Goal: Communication & Community: Answer question/provide support

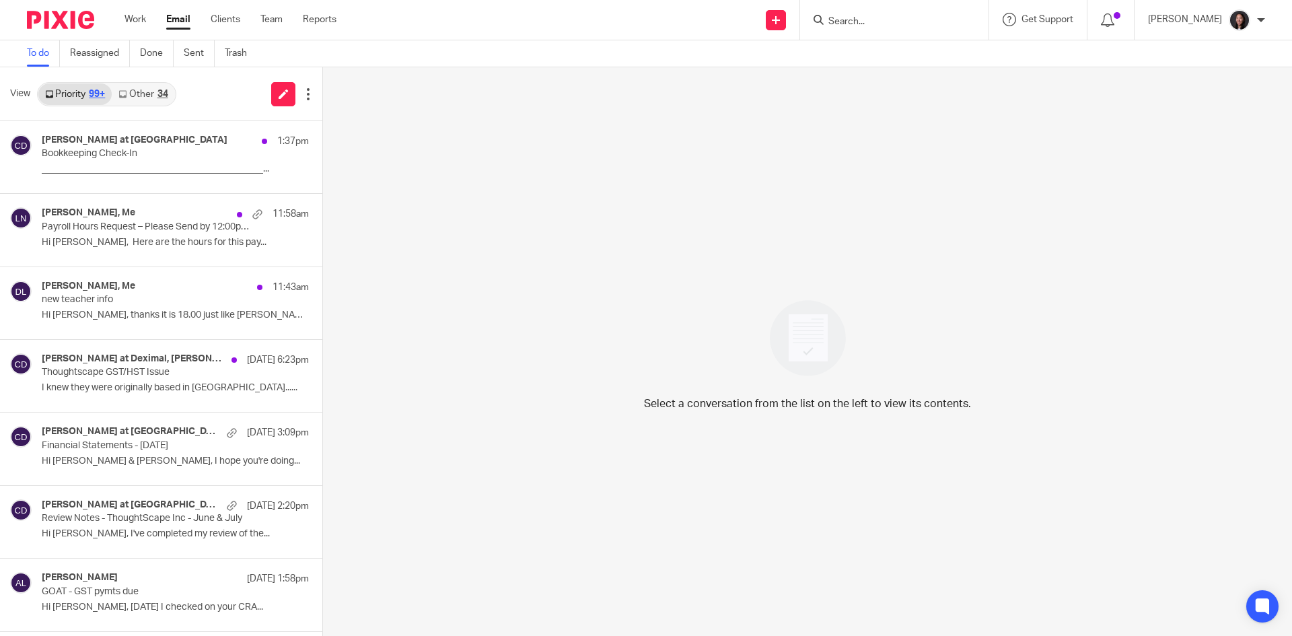
click at [132, 20] on link "Work" at bounding box center [136, 19] width 22 height 13
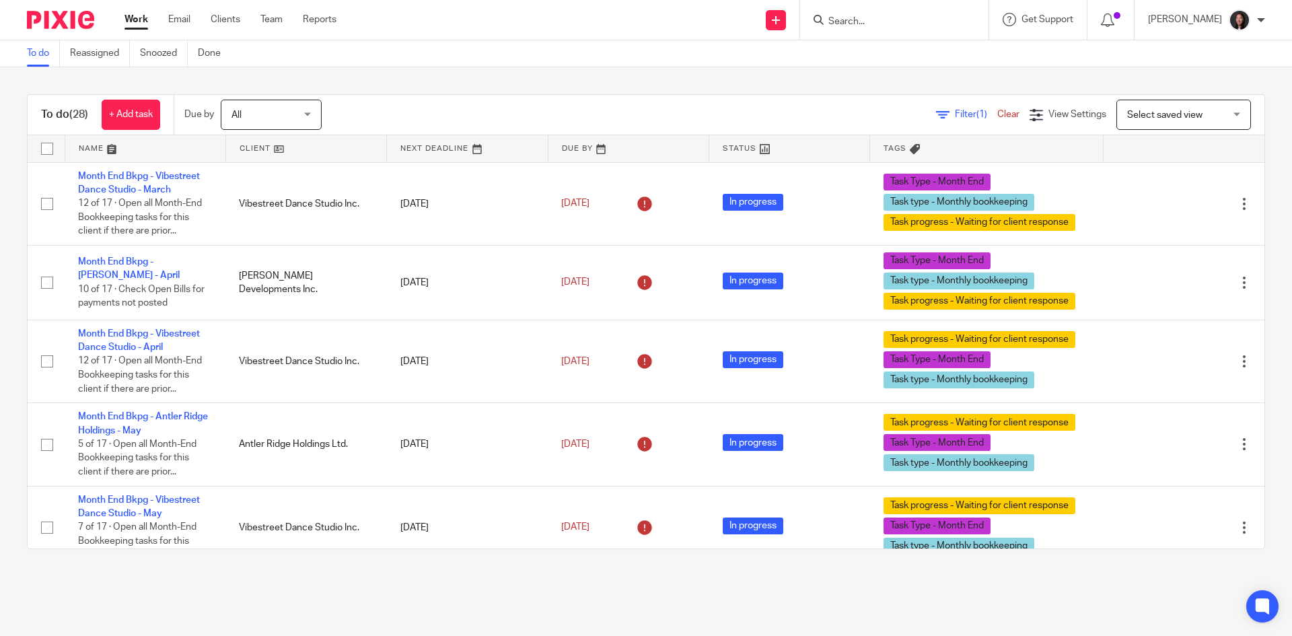
click at [305, 147] on link at bounding box center [306, 148] width 160 height 27
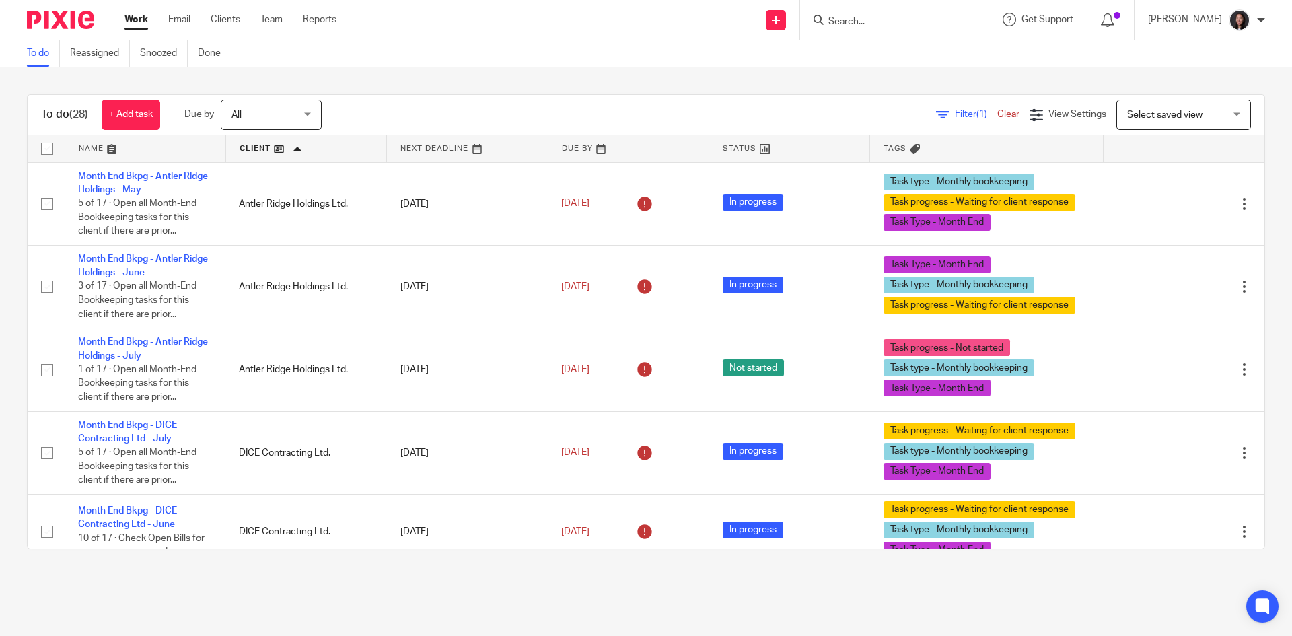
click at [884, 78] on div "To do (28) + Add task Due by All All Today Tomorrow This week Next week This mo…" at bounding box center [646, 321] width 1292 height 509
click at [882, 80] on div "To do (28) + Add task Due by All All Today Tomorrow This week Next week This mo…" at bounding box center [646, 321] width 1292 height 509
click at [309, 147] on link at bounding box center [306, 148] width 160 height 27
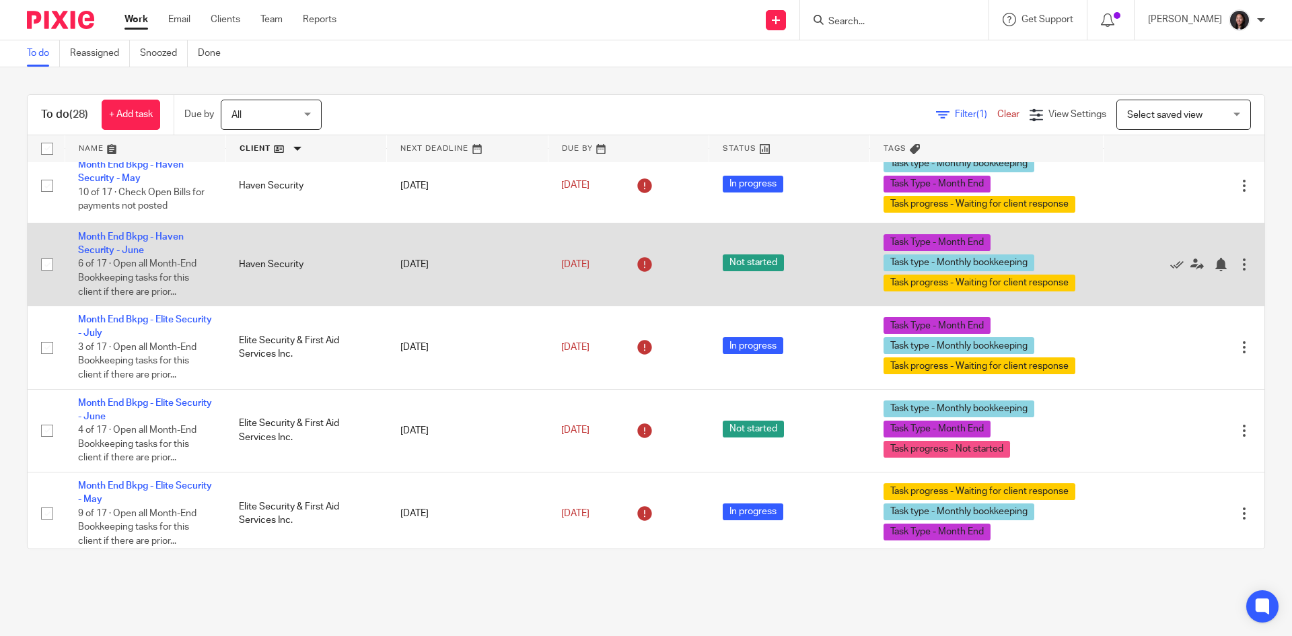
scroll to position [1234, 0]
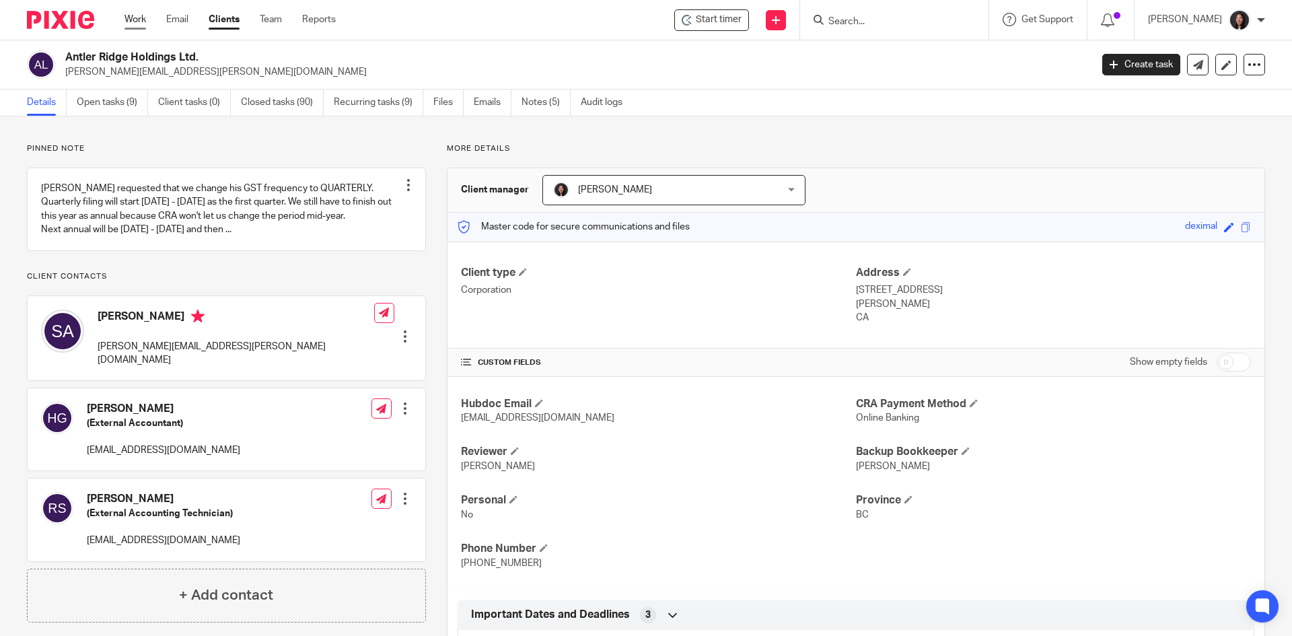
click at [131, 19] on link "Work" at bounding box center [136, 19] width 22 height 13
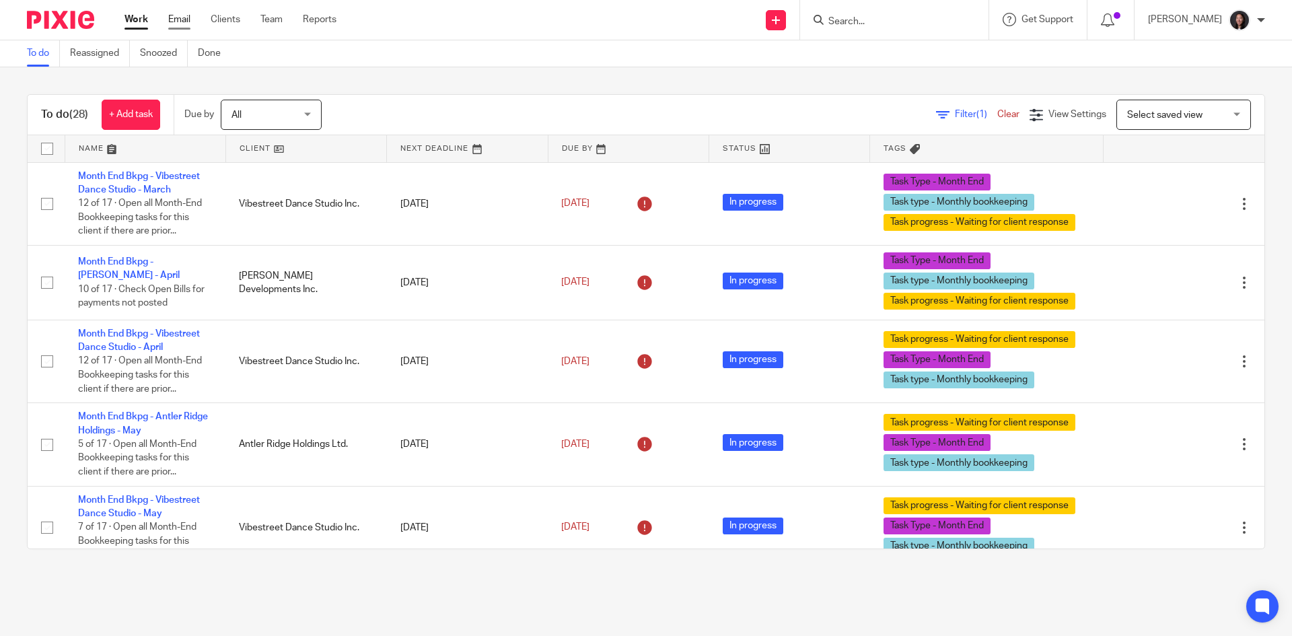
click at [170, 19] on link "Email" at bounding box center [179, 19] width 22 height 13
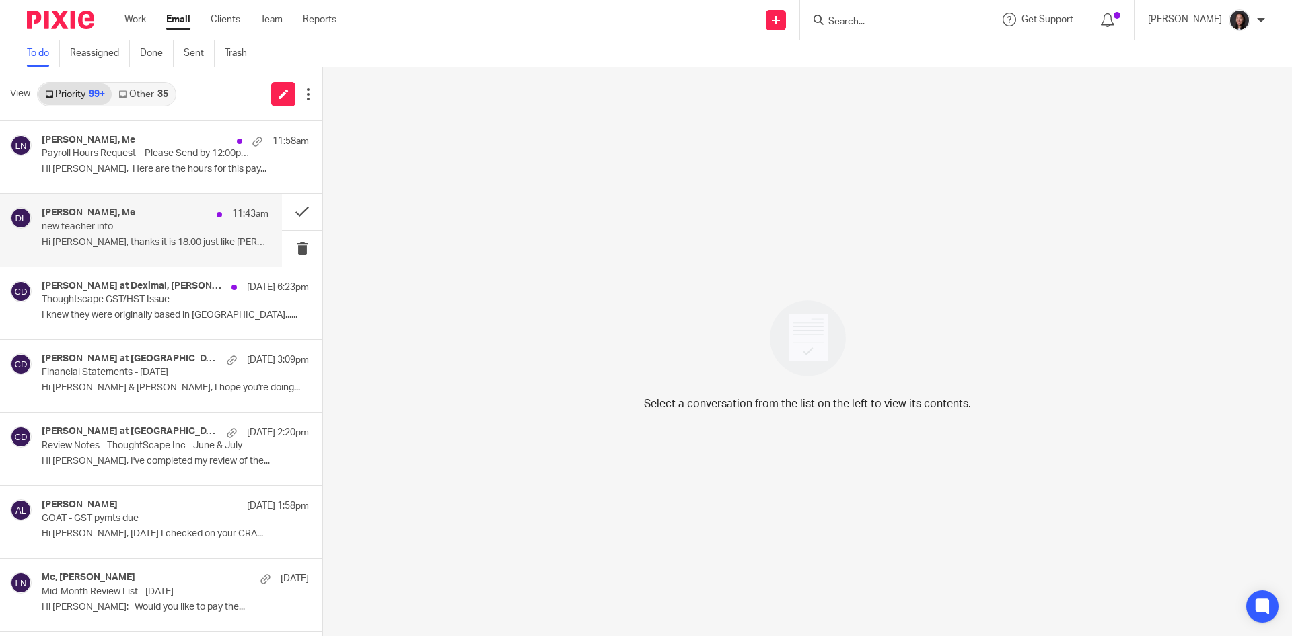
click at [135, 228] on p "new teacher info" at bounding box center [133, 226] width 182 height 11
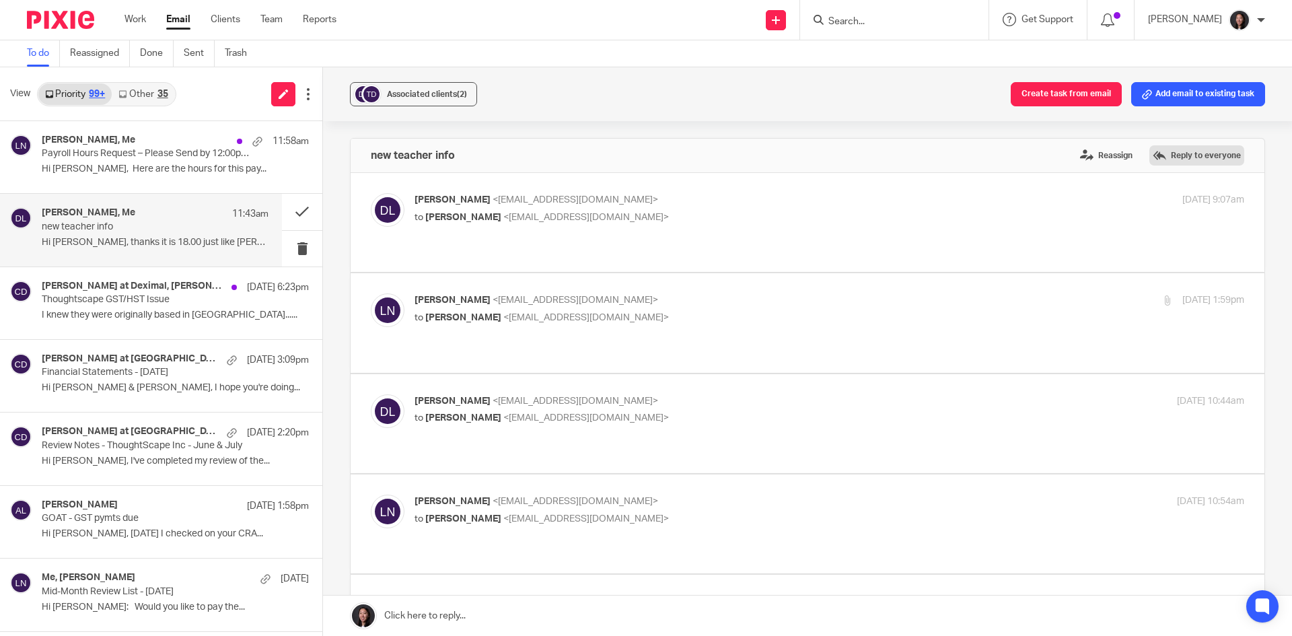
click at [1184, 160] on label "Reply to everyone" at bounding box center [1196, 155] width 95 height 20
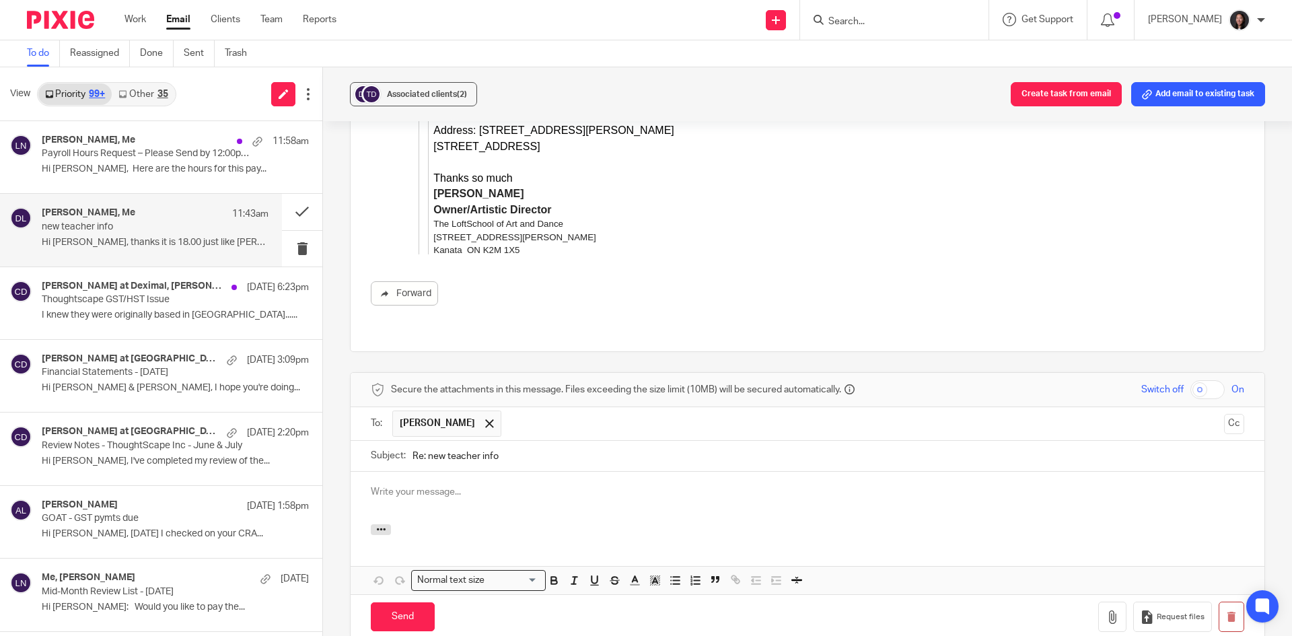
click at [485, 472] on div at bounding box center [808, 498] width 914 height 52
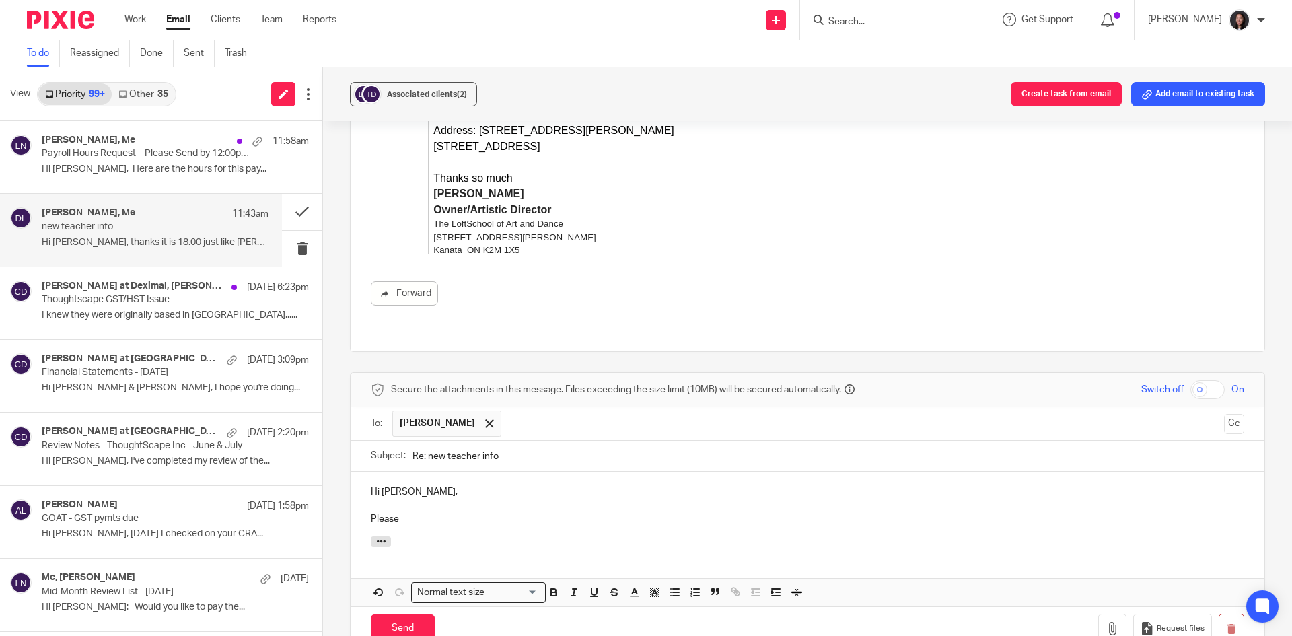
click at [403, 512] on p "Please" at bounding box center [808, 518] width 874 height 13
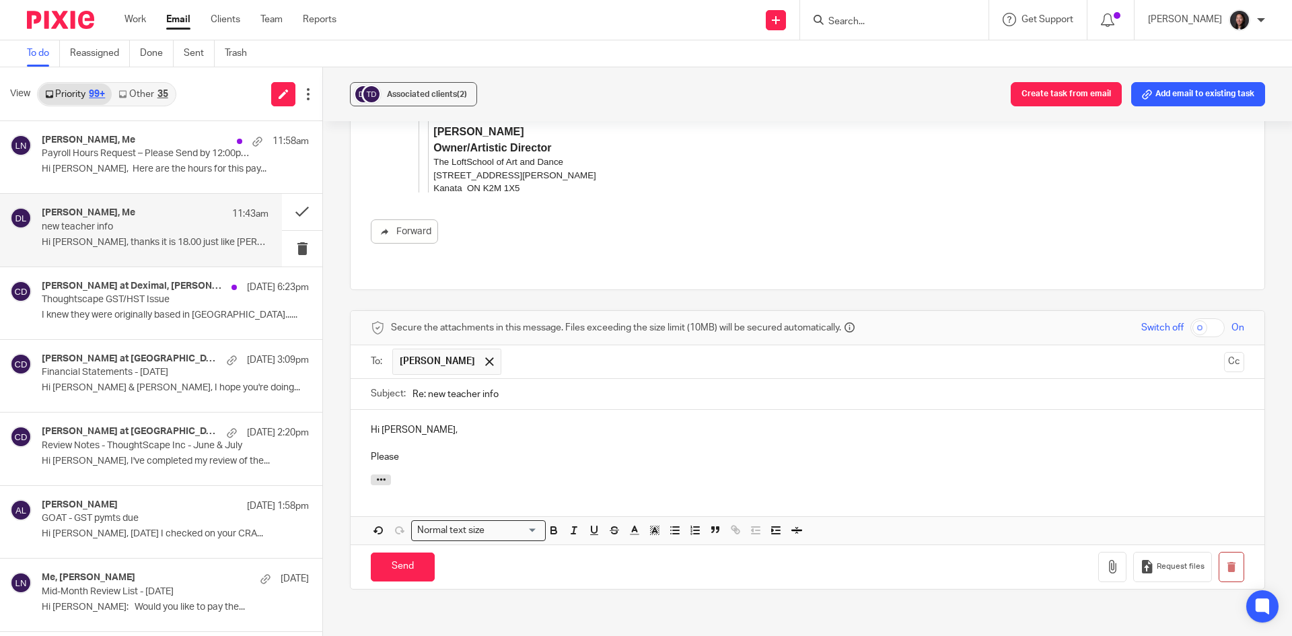
scroll to position [1796, 0]
click at [577, 448] on p "I will also need the following information for Violet please" at bounding box center [808, 454] width 874 height 13
drag, startPoint x: 698, startPoint y: 332, endPoint x: 710, endPoint y: 328, distance: 12.8
click at [698, 448] on p "I will also need the following information for Violet as soon as possible please" at bounding box center [808, 454] width 874 height 13
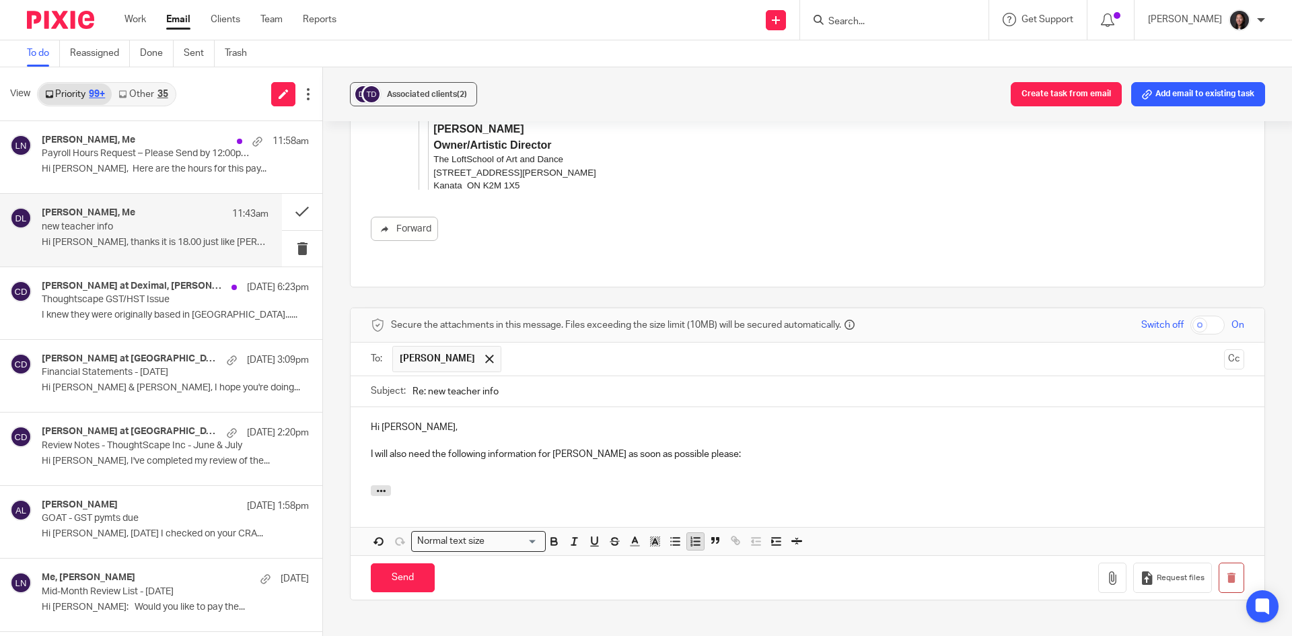
click at [691, 535] on icon "button" at bounding box center [695, 541] width 12 height 12
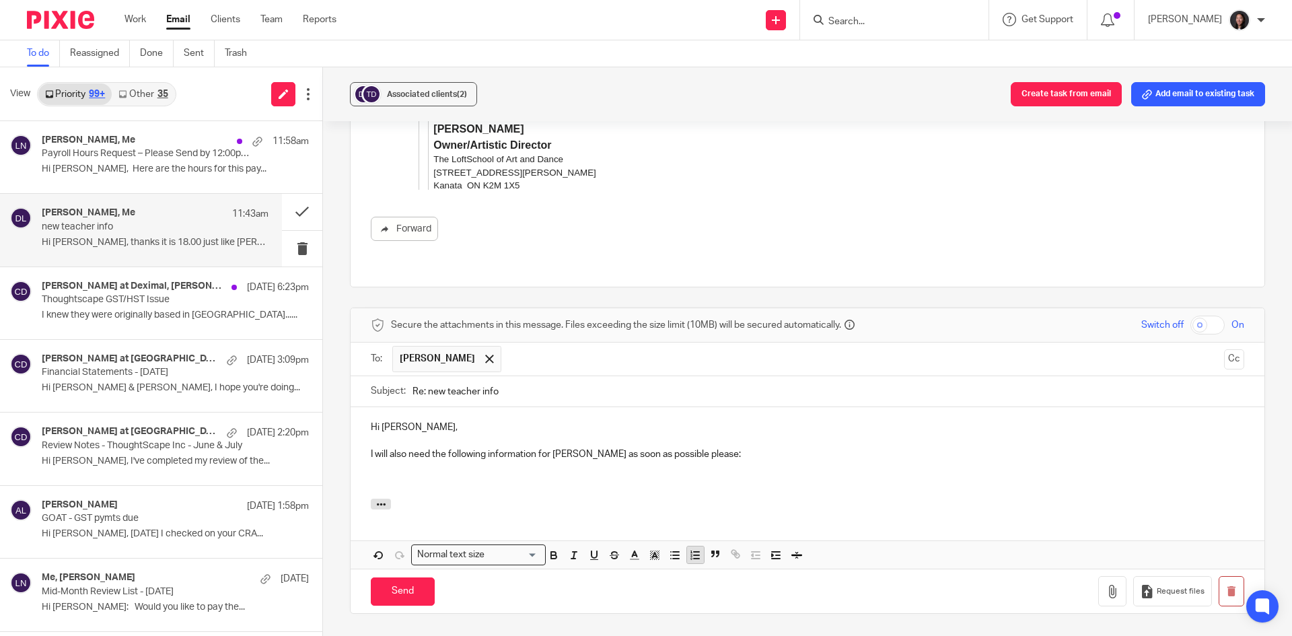
click at [690, 549] on icon "button" at bounding box center [695, 555] width 12 height 12
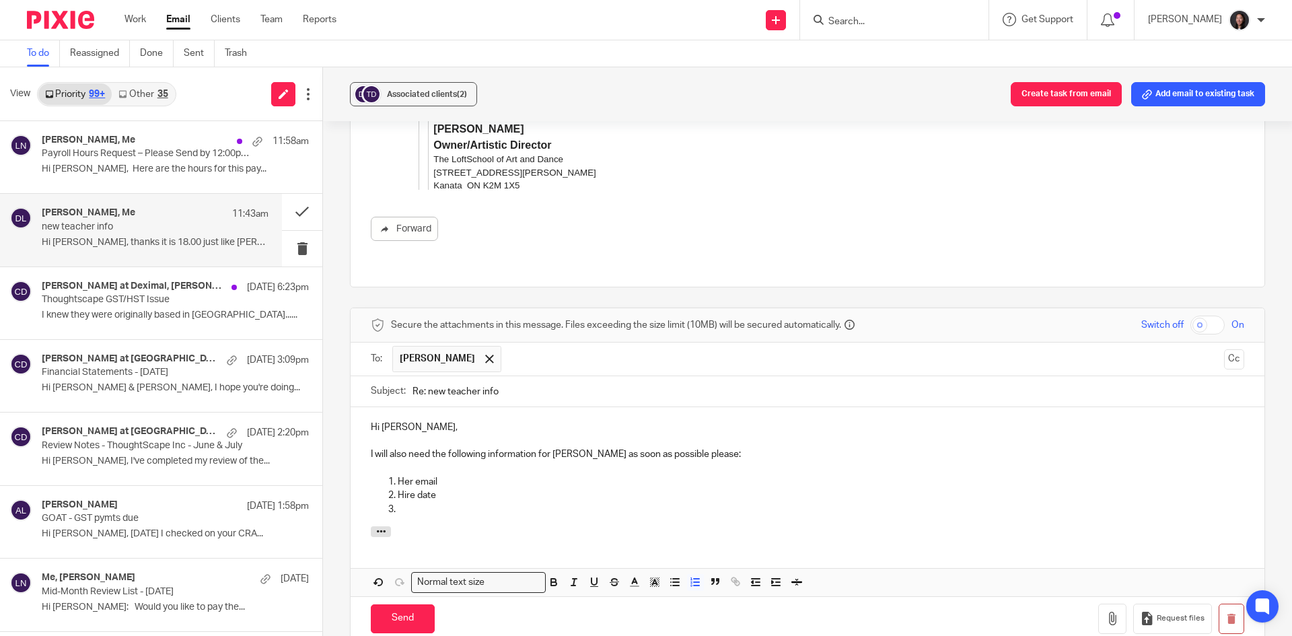
click at [411, 489] on p "Hire date" at bounding box center [821, 495] width 847 height 13
click at [398, 503] on p at bounding box center [821, 509] width 847 height 13
click at [483, 503] on p "SIN (though once the TD1 forms are uploaded to Hubdoc, I can use" at bounding box center [821, 509] width 847 height 13
click at [684, 503] on p "SIN (though once her TD1 forms are uploaded to Hubdoc, I can use" at bounding box center [821, 509] width 847 height 13
click at [691, 448] on p "I will also need the following information for Violet as soon as possible pleas…" at bounding box center [808, 454] width 874 height 13
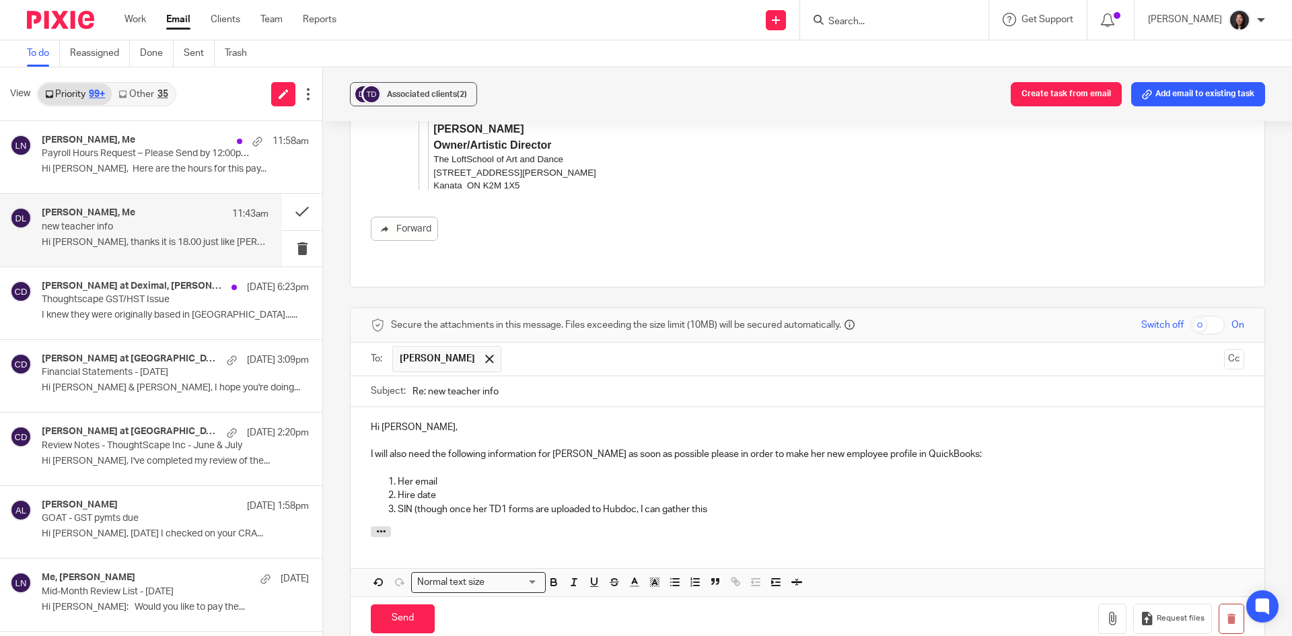
click at [704, 462] on p at bounding box center [808, 468] width 874 height 13
click at [710, 503] on p "SIN (though once her TD1 forms are uploaded to Hubdoc, I can gather this" at bounding box center [821, 509] width 847 height 13
click at [412, 503] on p "SIN (though once her TD1 forms are uploaded to Hubdoc, I can also gather the nu…" at bounding box center [821, 509] width 847 height 13
click at [816, 503] on p "SIN and address (though once her TD1 forms are uploaded to Hubdoc, I can also g…" at bounding box center [821, 509] width 847 height 13
click at [924, 503] on p "SIN and address (though once her TD1 forms are uploaded to Hubdoc, I can also g…" at bounding box center [821, 509] width 847 height 13
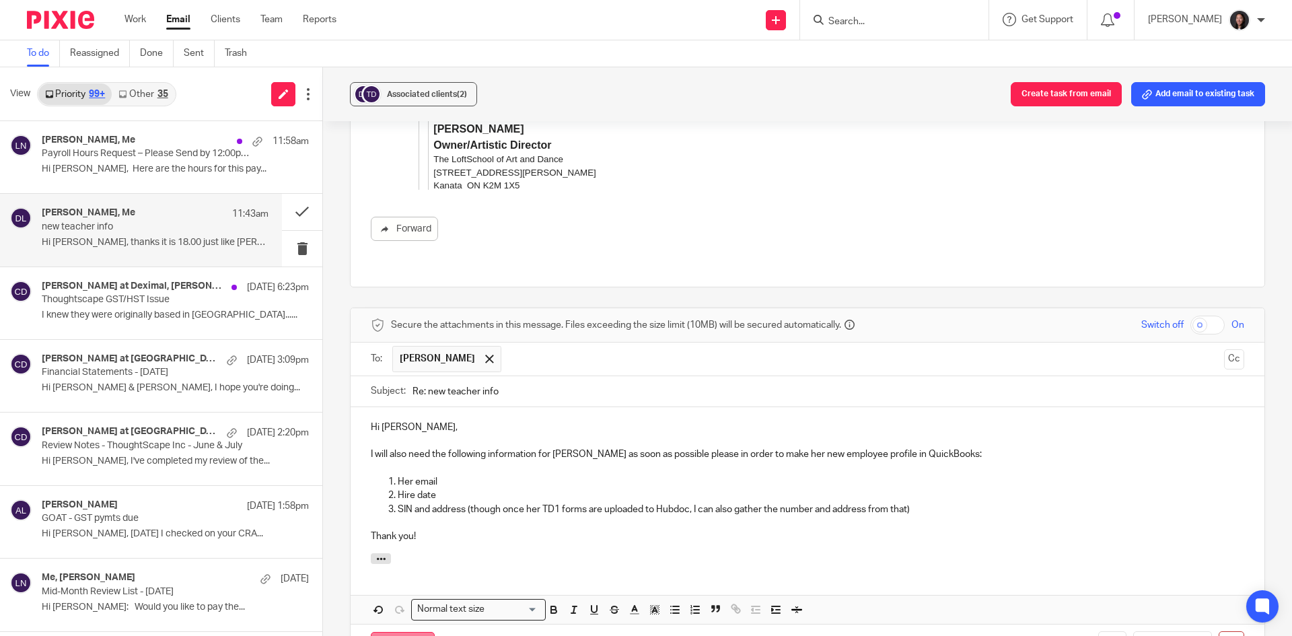
click at [398, 632] on input "Send" at bounding box center [403, 646] width 64 height 29
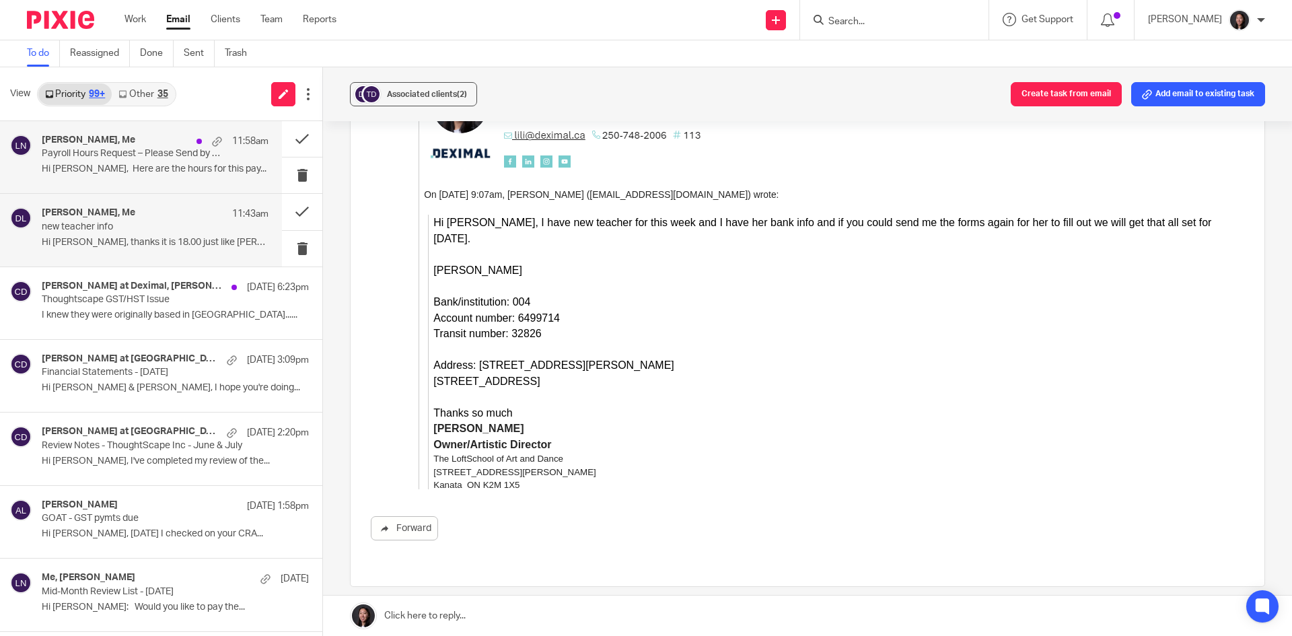
click at [143, 155] on p "Payroll Hours Request – Please Send by 12:00pm PST Tuesday August 26" at bounding box center [133, 153] width 182 height 11
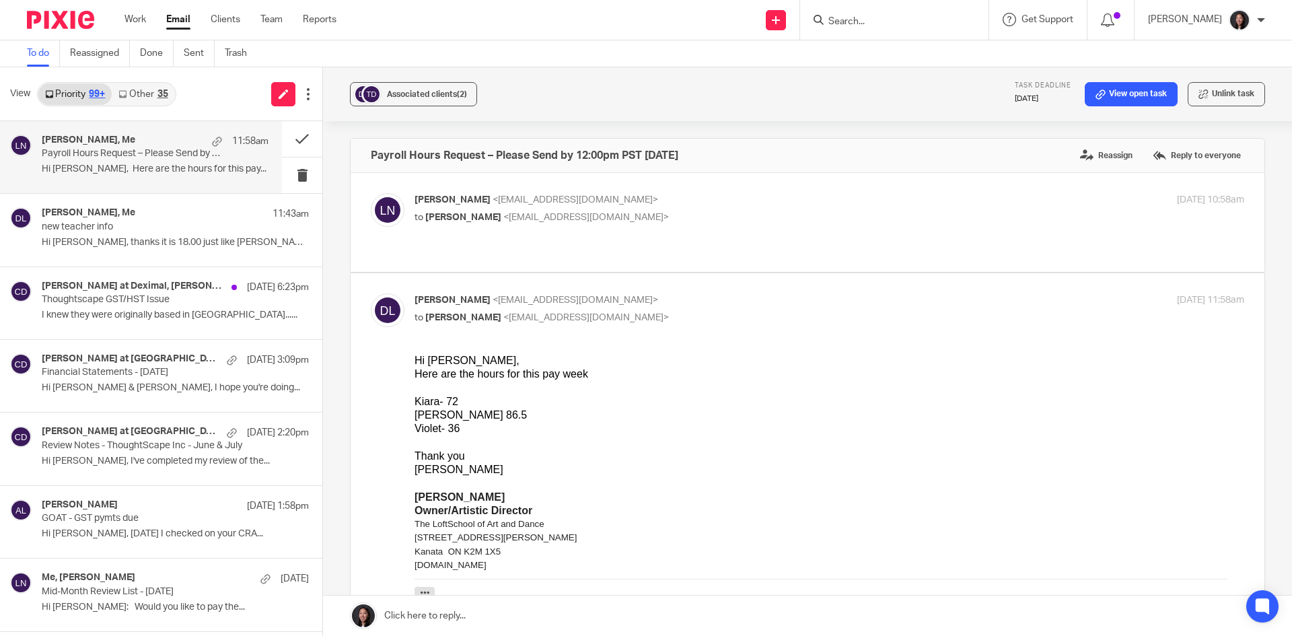
scroll to position [0, 0]
click at [142, 234] on div "deborah Lantz, Me 11:43am new teacher info Hi Lili, thanks it is 18.00 just lik…" at bounding box center [155, 229] width 227 height 45
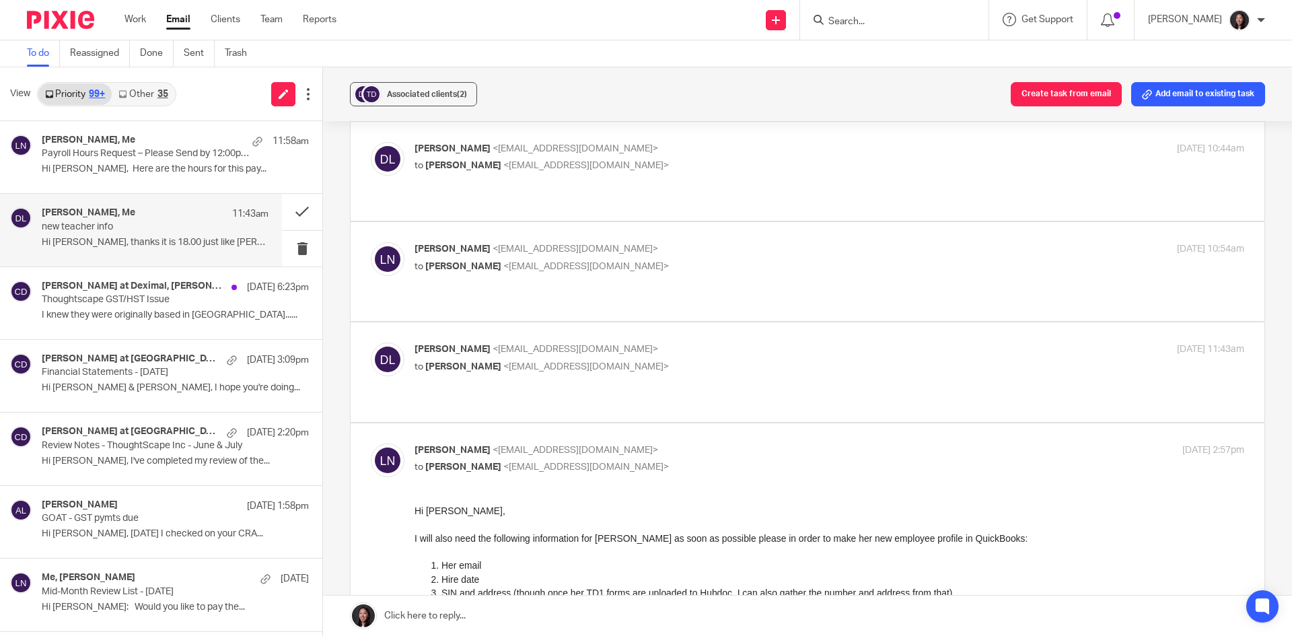
scroll to position [269, 0]
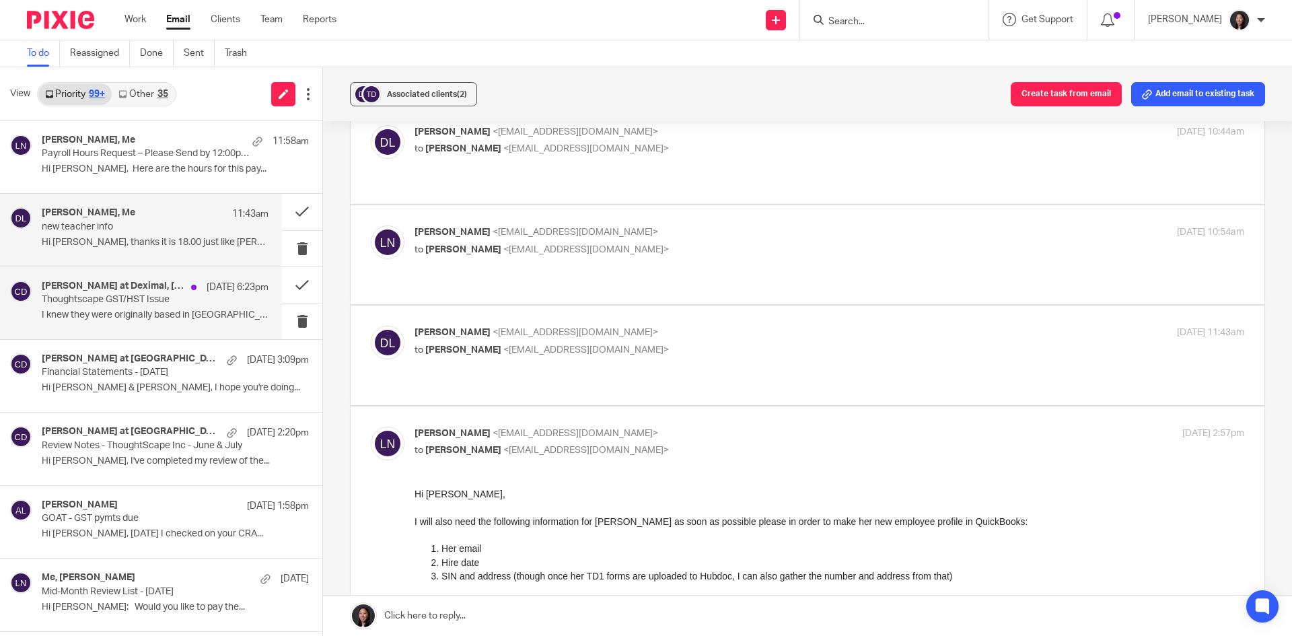
click at [120, 285] on h4 "Chrissy at Deximal, Alicia Loewen" at bounding box center [113, 286] width 143 height 11
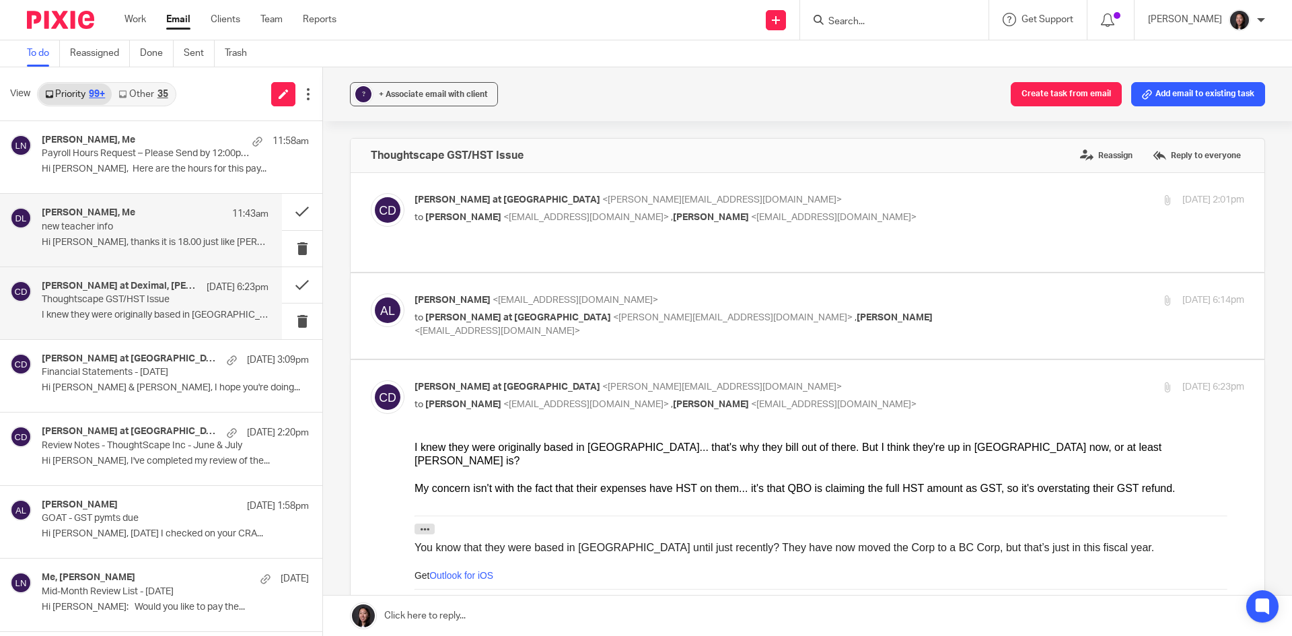
scroll to position [0, 0]
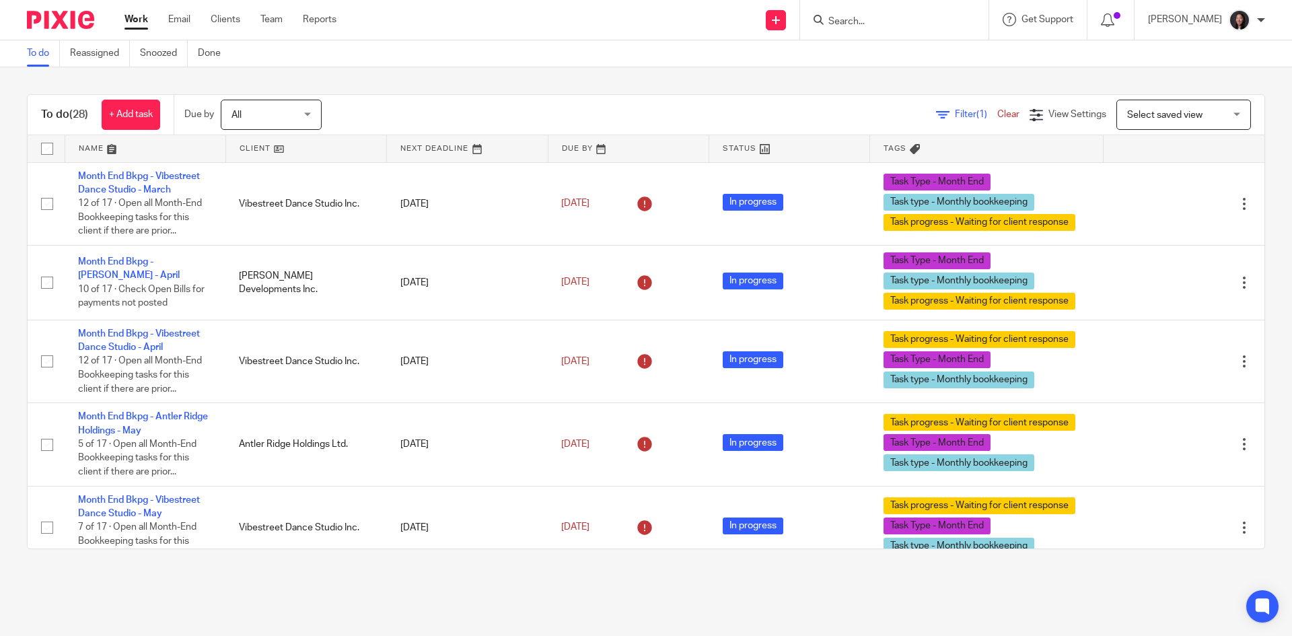
click at [306, 147] on link at bounding box center [306, 148] width 160 height 27
